Goal: Information Seeking & Learning: Learn about a topic

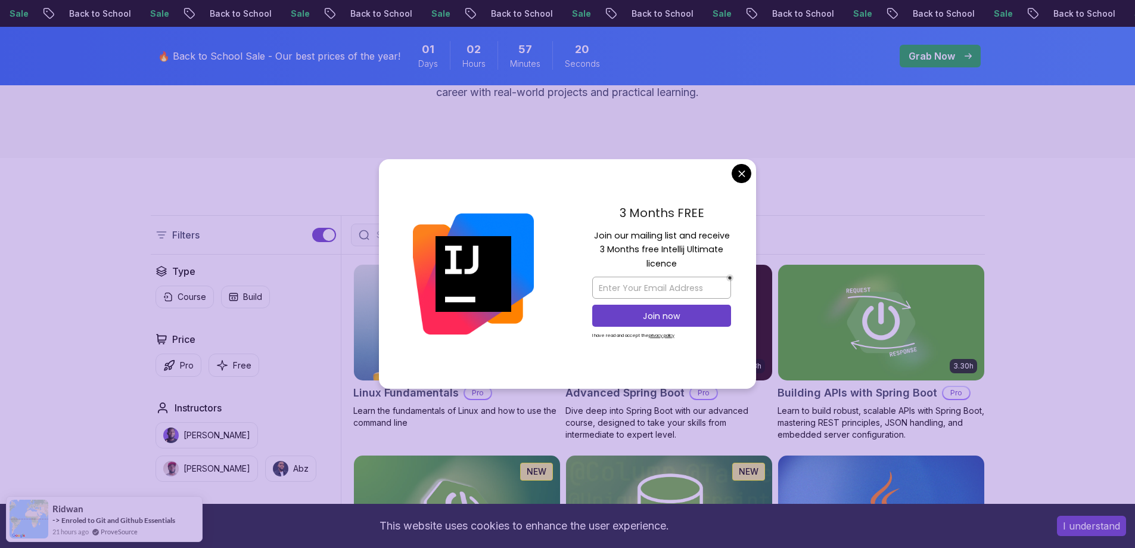
scroll to position [198, 0]
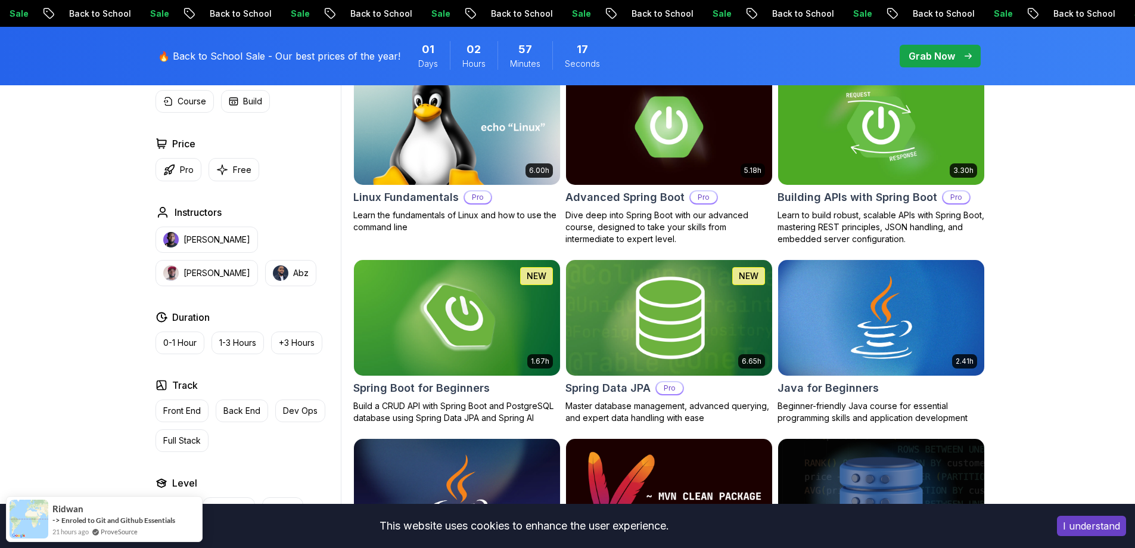
scroll to position [398, 0]
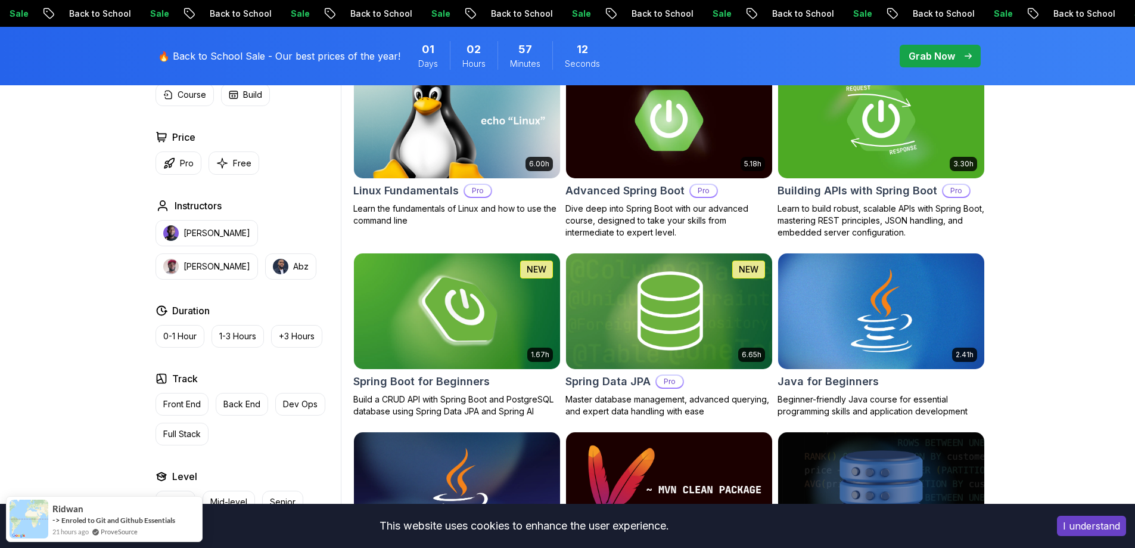
click at [426, 330] on img at bounding box center [457, 310] width 216 height 121
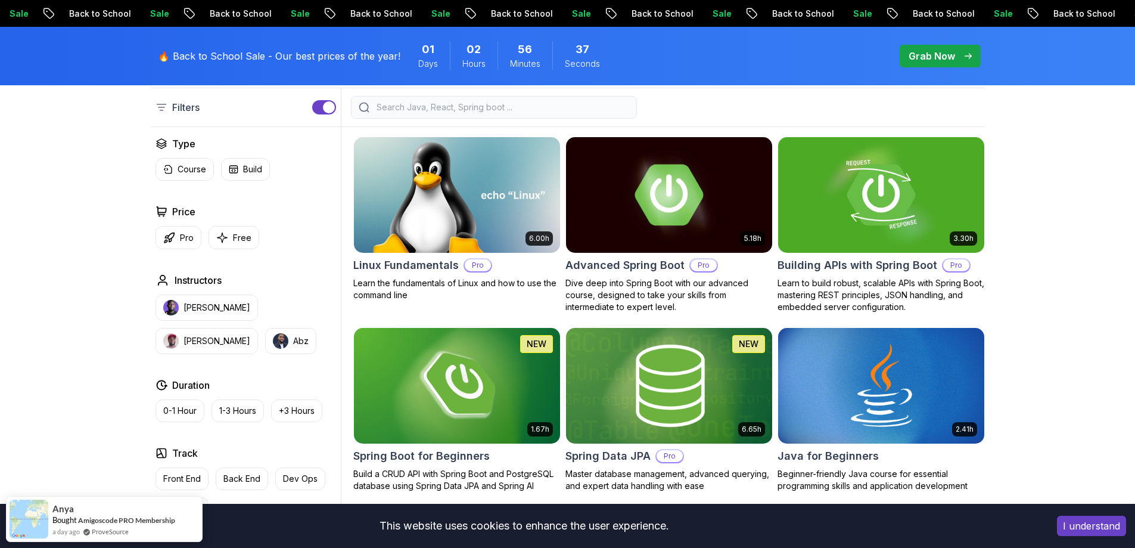
scroll to position [318, 0]
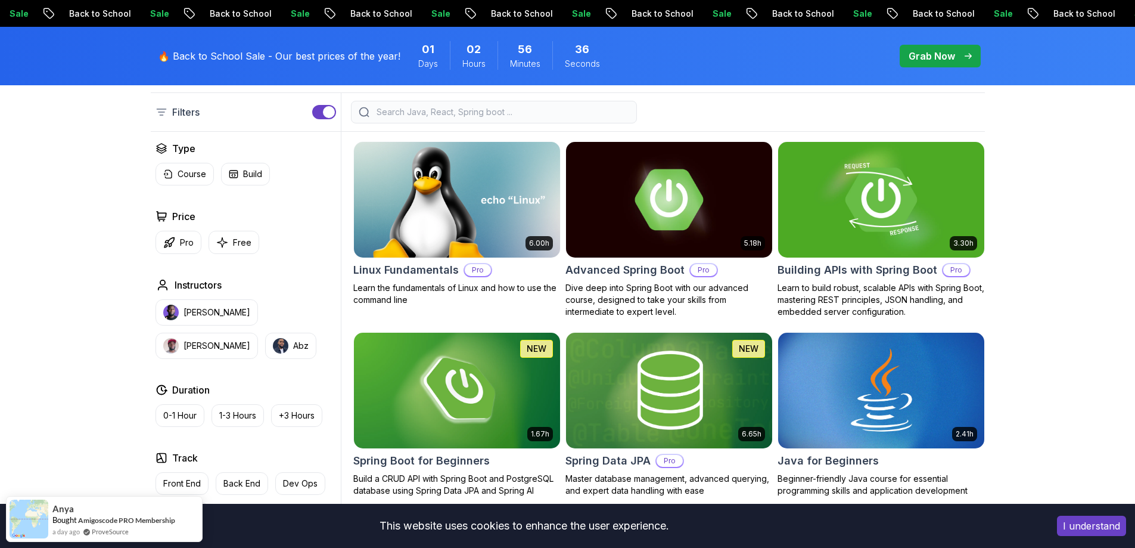
click at [865, 221] on img at bounding box center [881, 199] width 216 height 121
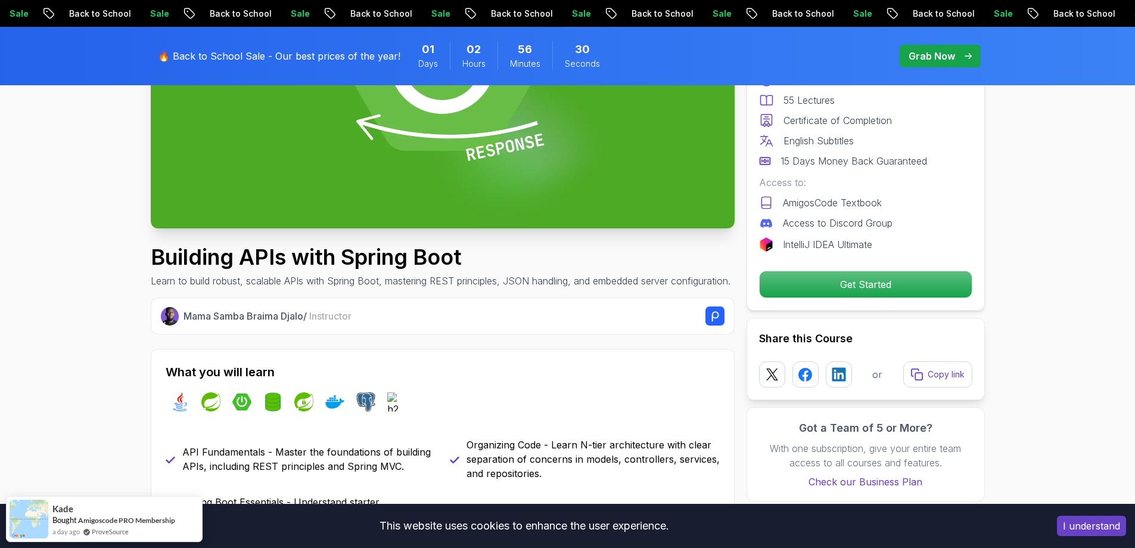
scroll to position [278, 0]
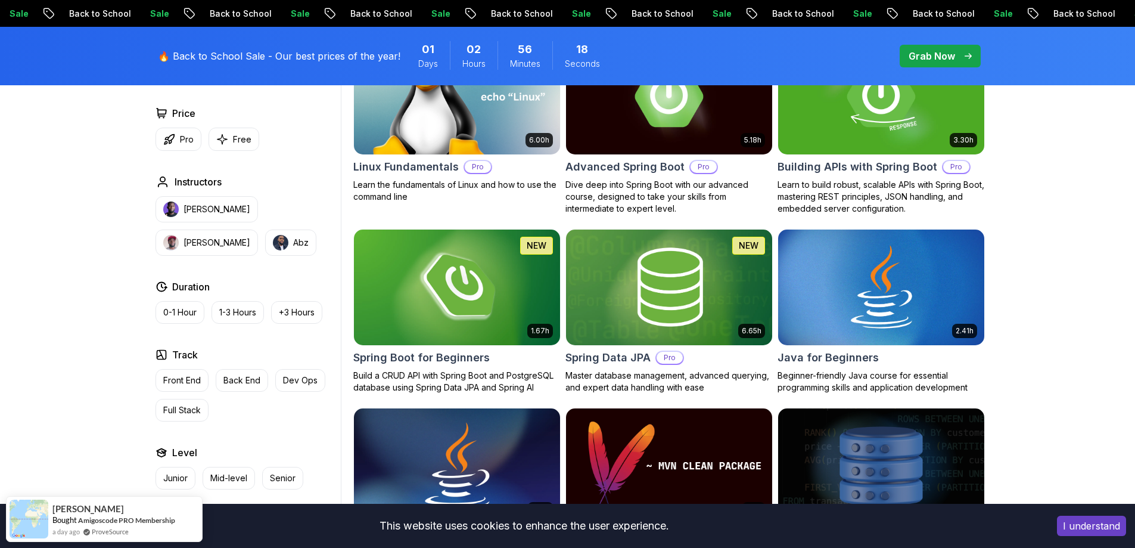
scroll to position [398, 0]
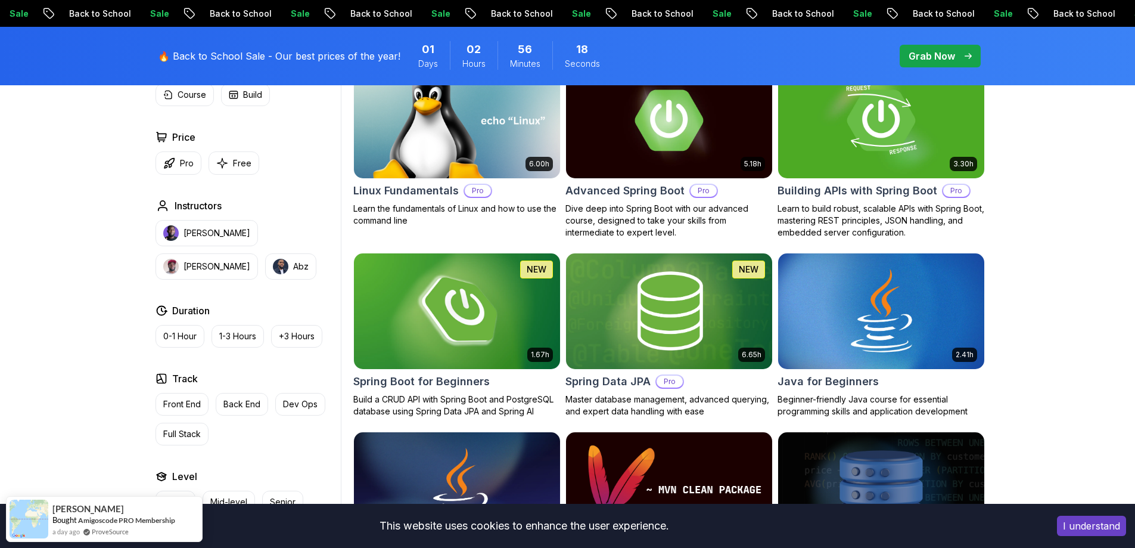
click at [434, 328] on img at bounding box center [457, 310] width 216 height 121
